Goal: Task Accomplishment & Management: Complete application form

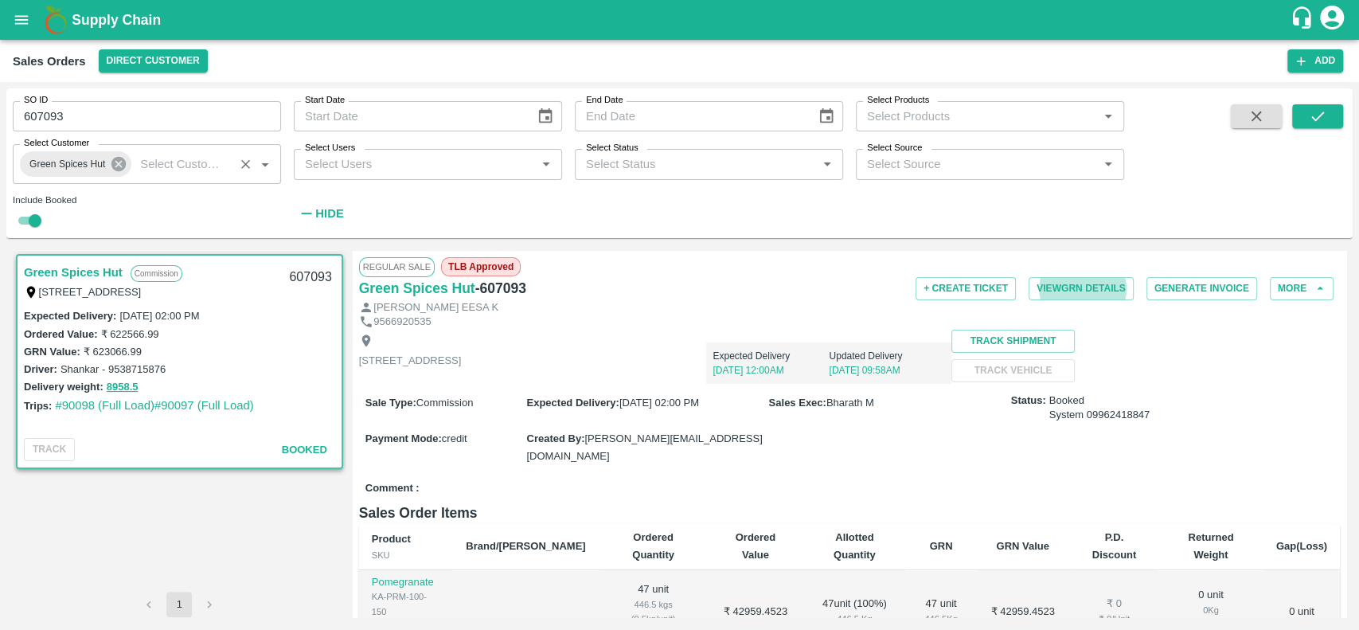
click at [111, 158] on icon at bounding box center [119, 164] width 18 height 18
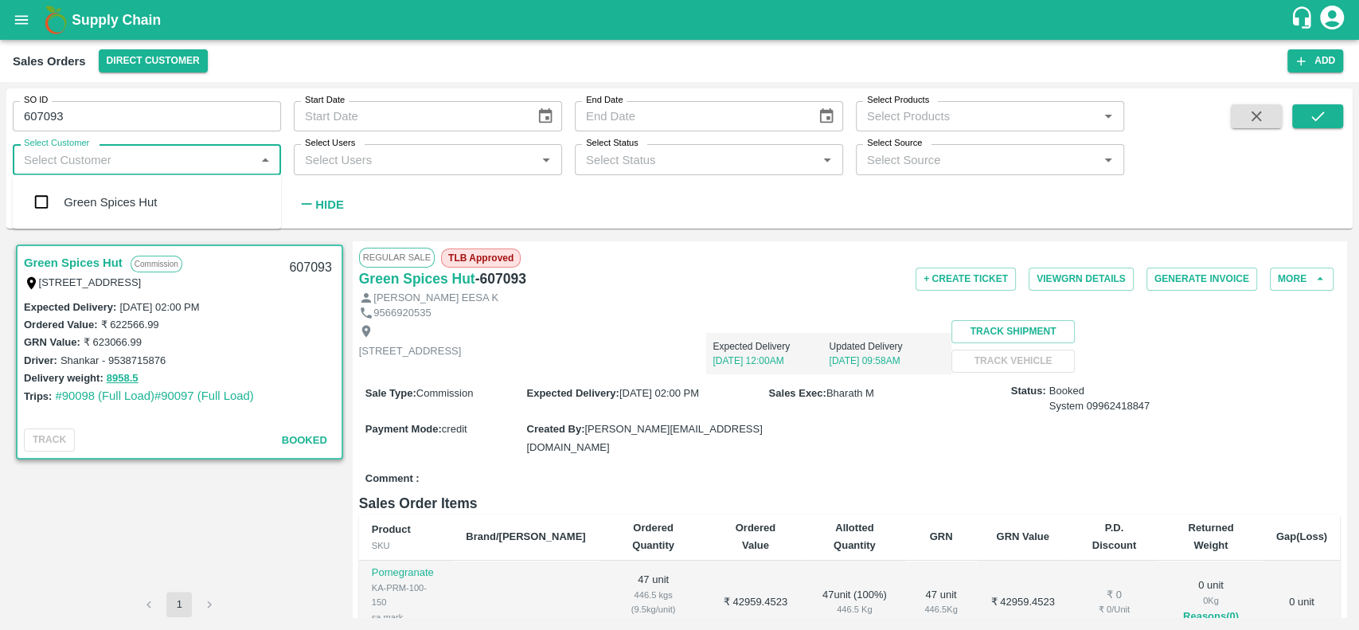
click at [111, 158] on input "Select Customer" at bounding box center [134, 159] width 233 height 21
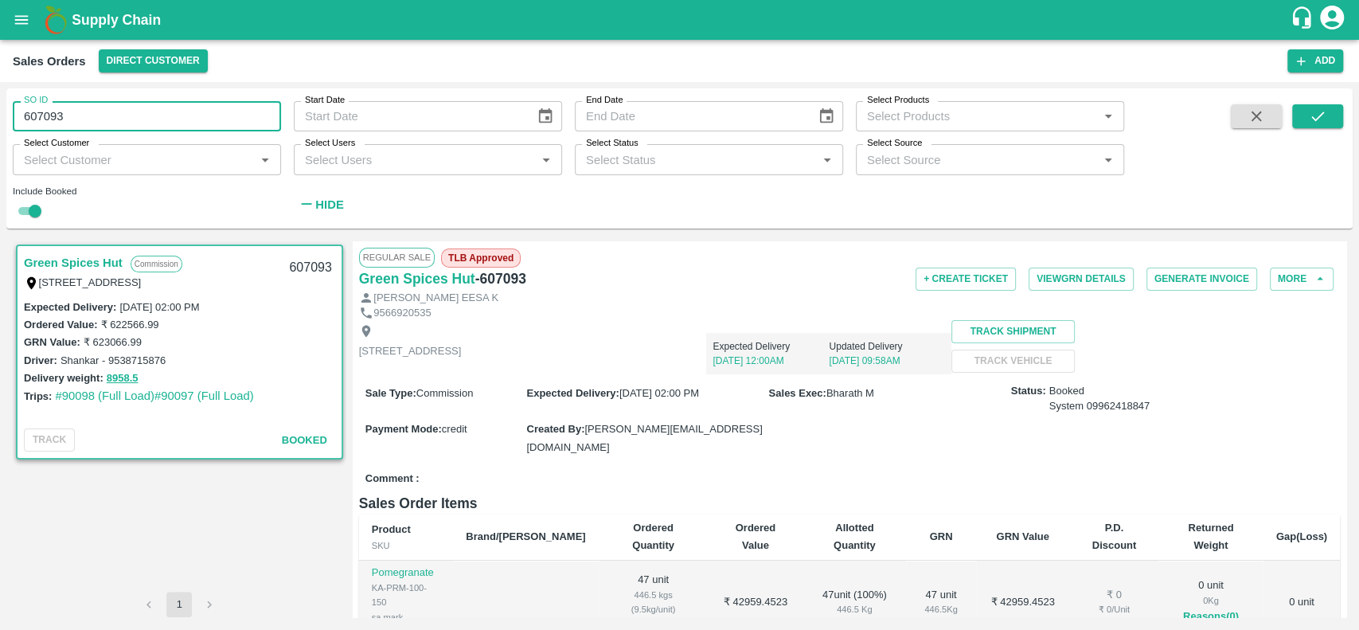
drag, startPoint x: 84, startPoint y: 123, endPoint x: 14, endPoint y: 132, distance: 71.5
click at [14, 132] on div "SO ID 607093 SO ID Start Date Start Date End Date End Date Select Products Sele…" at bounding box center [562, 154] width 1124 height 132
type input "607093"
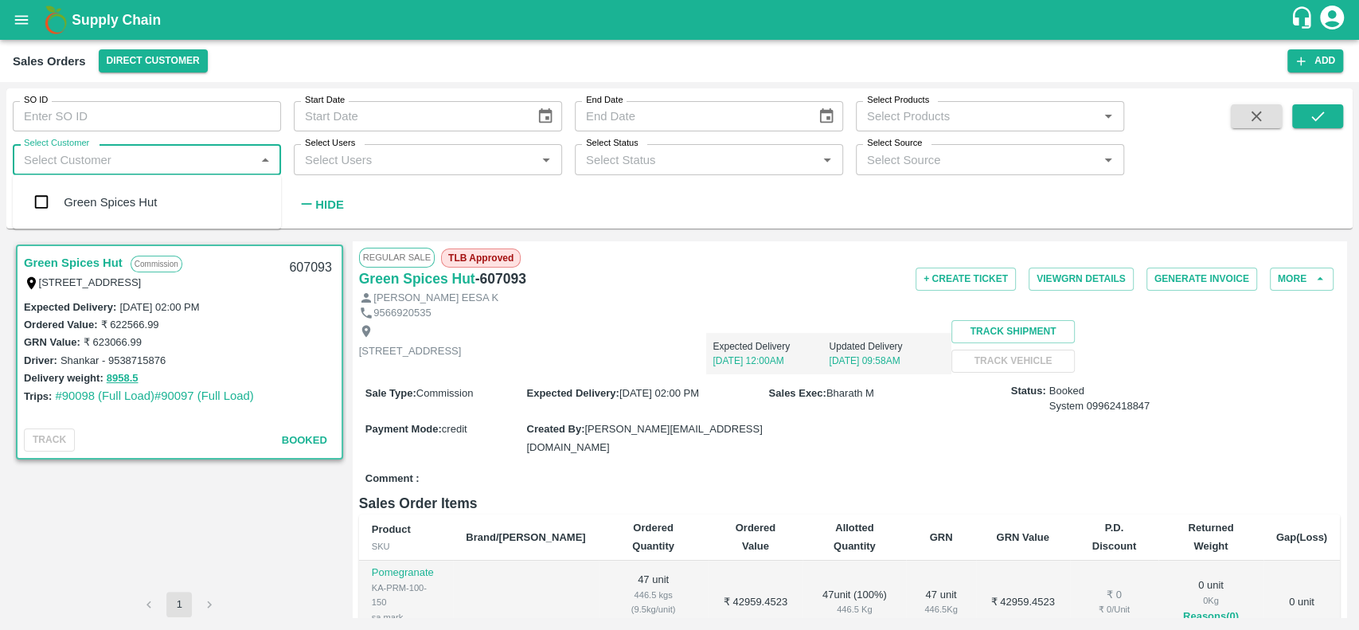
click at [34, 153] on input "Select Customer" at bounding box center [134, 159] width 233 height 21
type input "iniya"
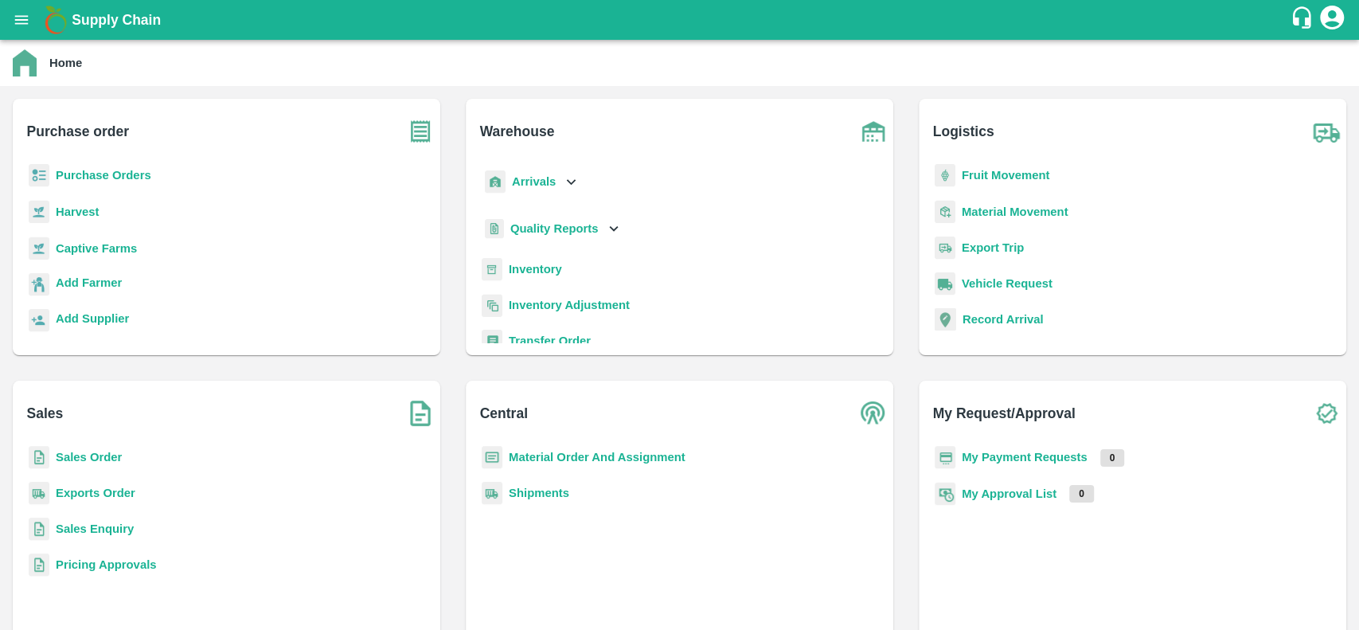
click at [66, 451] on b "Sales Order" at bounding box center [89, 457] width 66 height 13
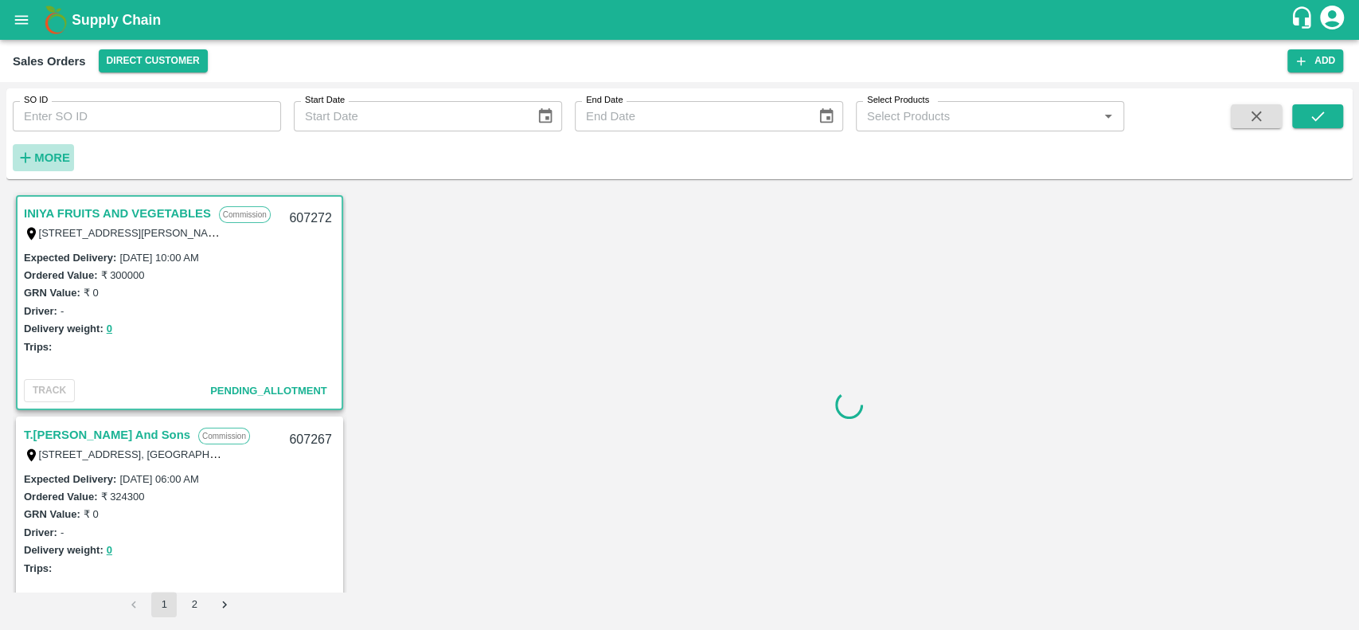
click at [40, 160] on strong "More" at bounding box center [52, 157] width 36 height 13
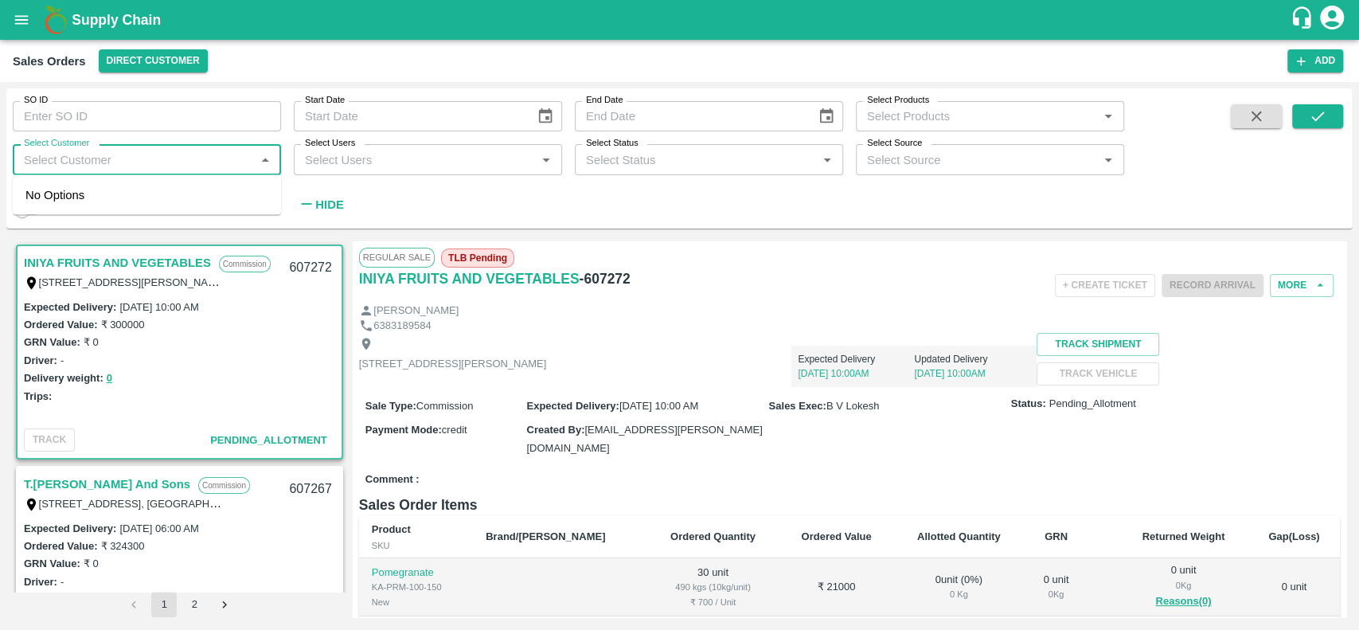
click at [47, 160] on input "Select Customer" at bounding box center [134, 159] width 233 height 21
type input "iniya"
click at [38, 166] on input "Select Customer" at bounding box center [134, 159] width 233 height 21
click at [47, 193] on input "checkbox" at bounding box center [41, 202] width 32 height 32
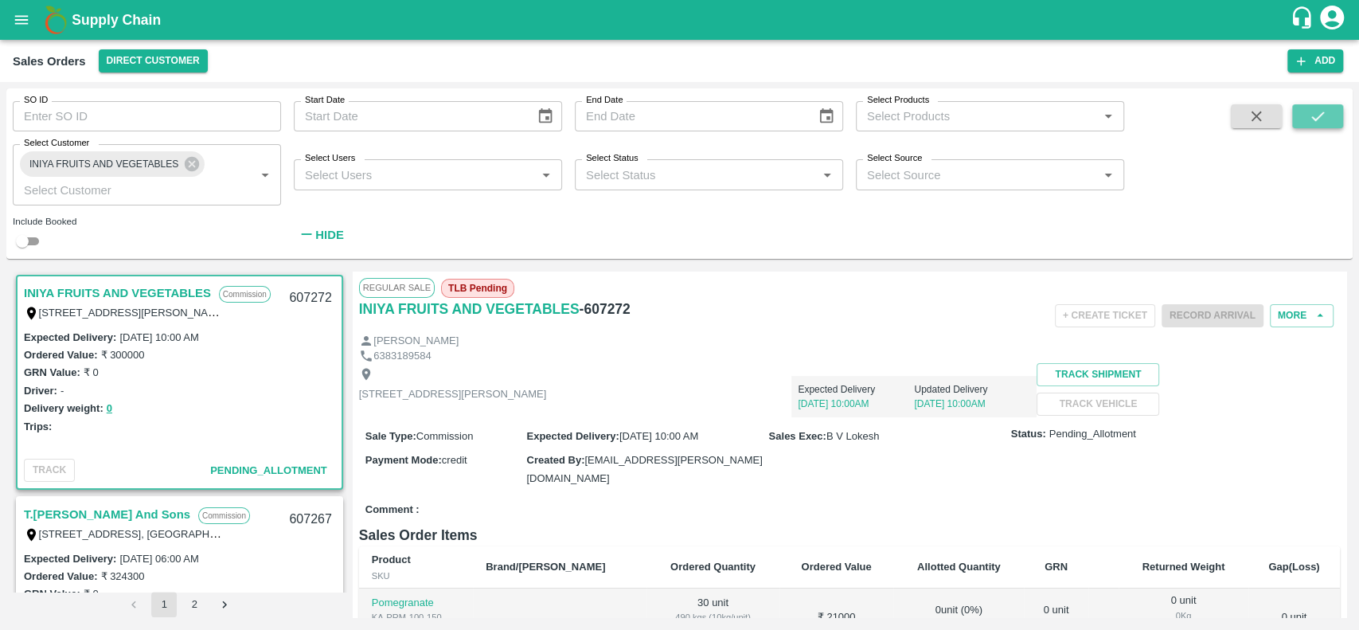
click at [1299, 113] on button "submit" at bounding box center [1317, 116] width 51 height 24
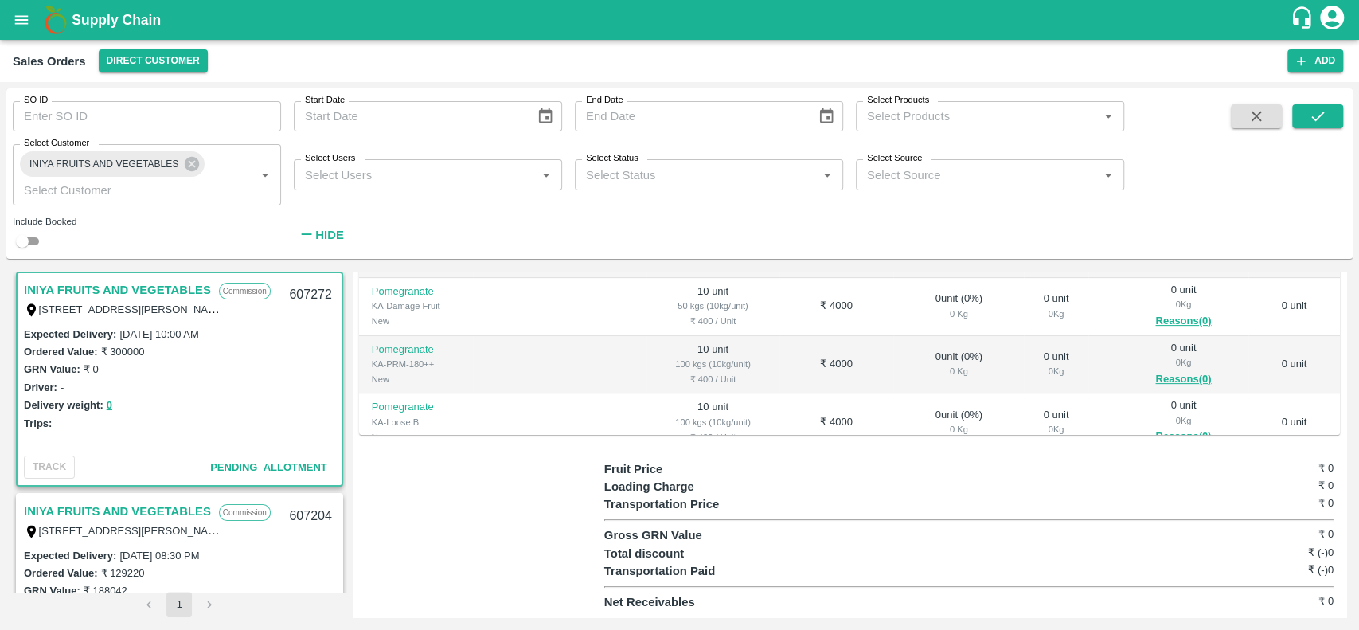
scroll to position [562, 0]
